Goal: Use online tool/utility: Use online tool/utility

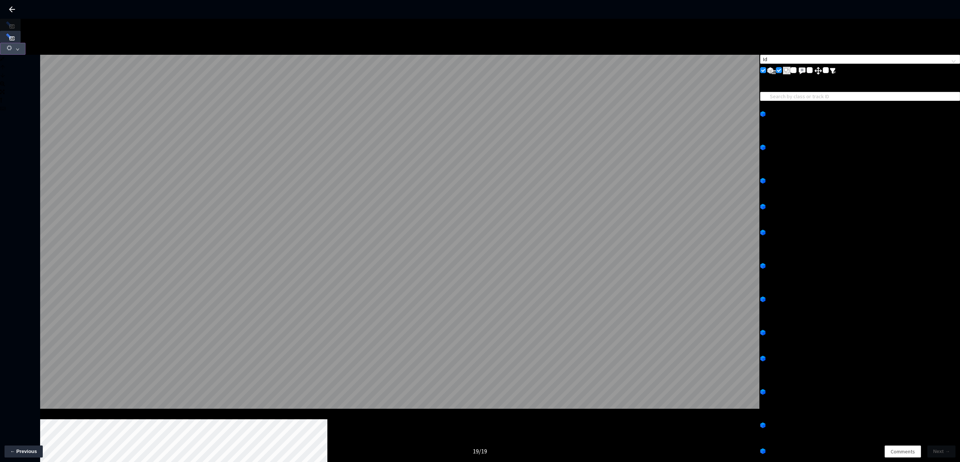
click at [19, 48] on icon "down" at bounding box center [18, 50] width 4 height 4
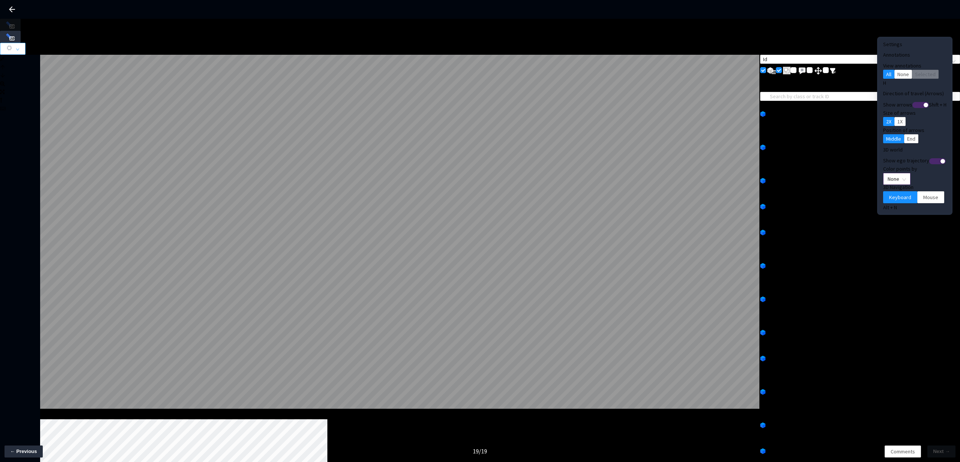
click at [890, 173] on span "None" at bounding box center [896, 178] width 18 height 11
click at [887, 194] on div "Point Intensity" at bounding box center [884, 190] width 25 height 8
click at [923, 193] on span "Mouse" at bounding box center [930, 197] width 15 height 8
